Goal: Information Seeking & Learning: Learn about a topic

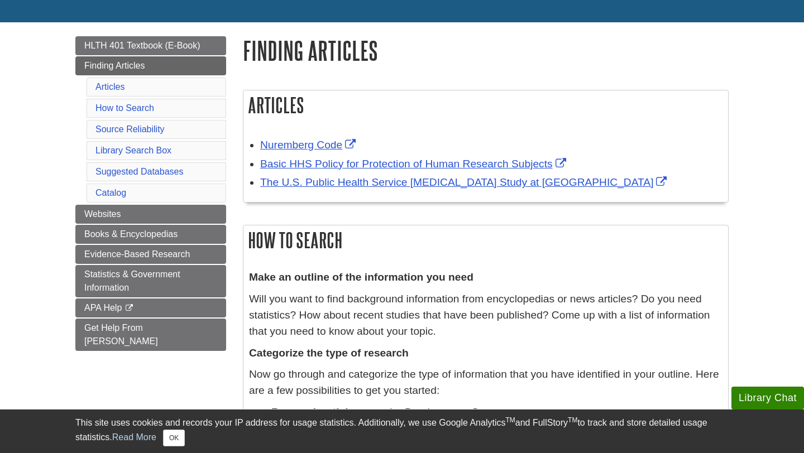
scroll to position [106, 0]
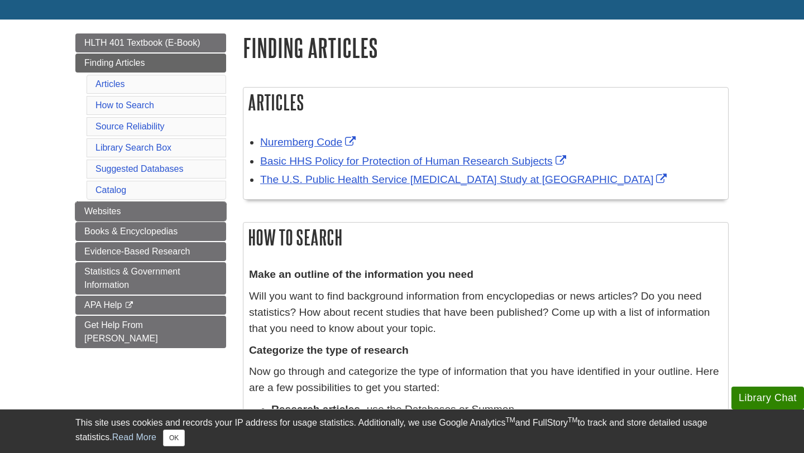
click at [212, 213] on link "Websites" at bounding box center [150, 211] width 151 height 19
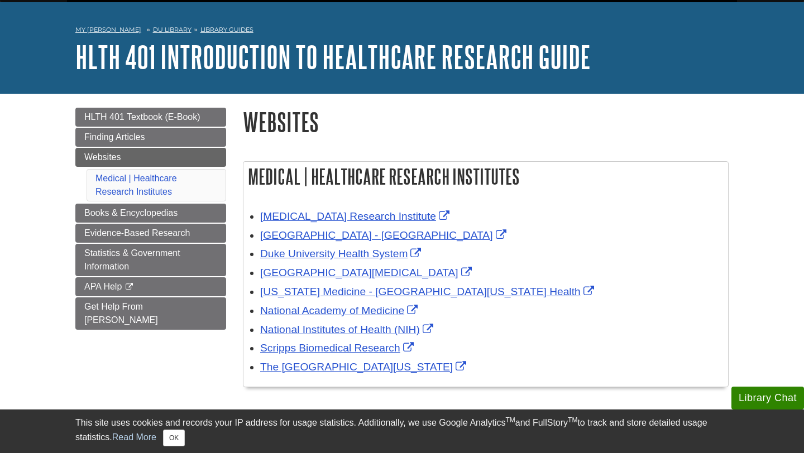
scroll to position [37, 0]
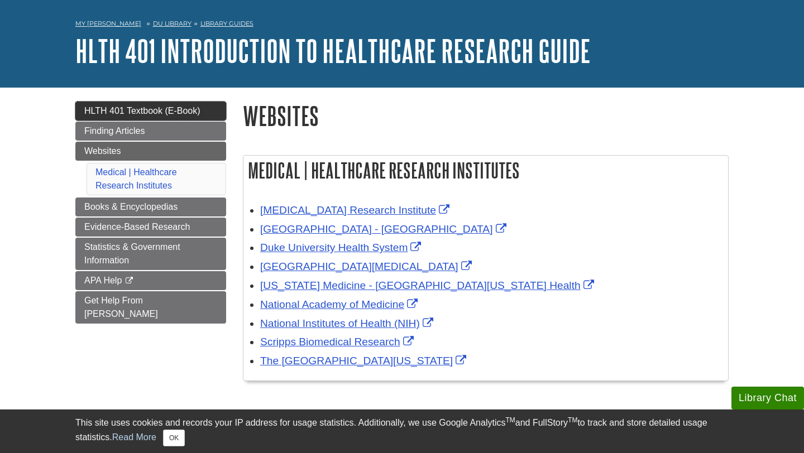
click at [212, 104] on link "HLTH 401 Textbook (E-Book)" at bounding box center [150, 111] width 151 height 19
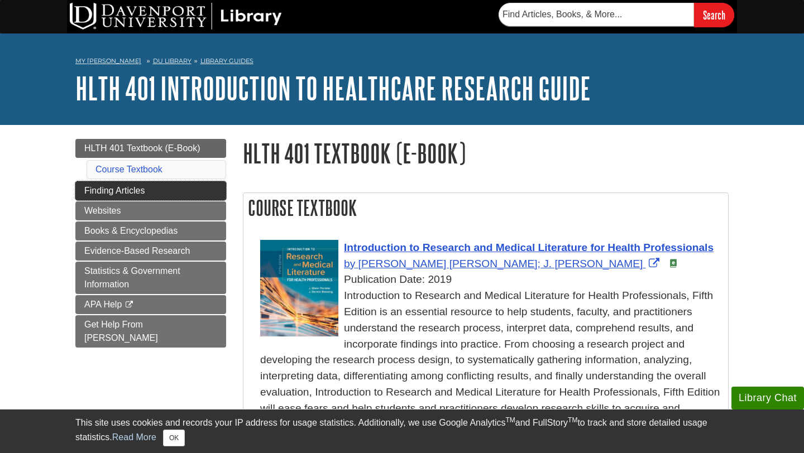
click at [178, 193] on link "Finding Articles" at bounding box center [150, 190] width 151 height 19
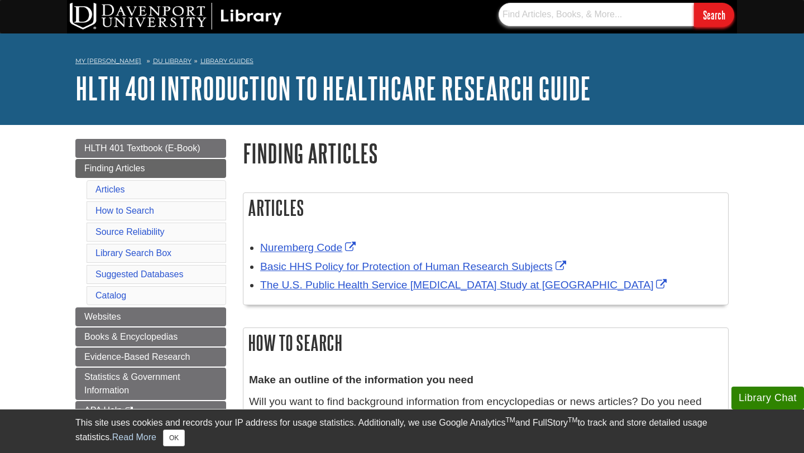
click at [595, 17] on input "text" at bounding box center [596, 14] width 195 height 23
type input "case manager research study"
click at [694, 3] on input "Search" at bounding box center [714, 15] width 40 height 24
